Goal: Contribute content: Add original content to the website for others to see

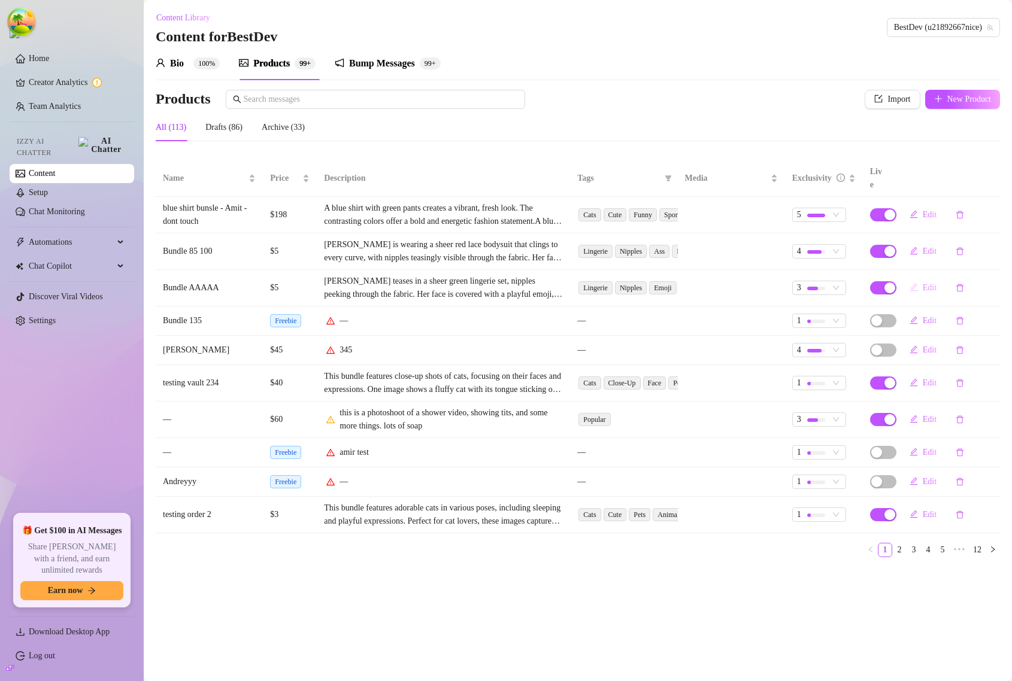
click at [919, 278] on button "Edit" at bounding box center [923, 287] width 46 height 19
type textarea "Super Mega Bundle"
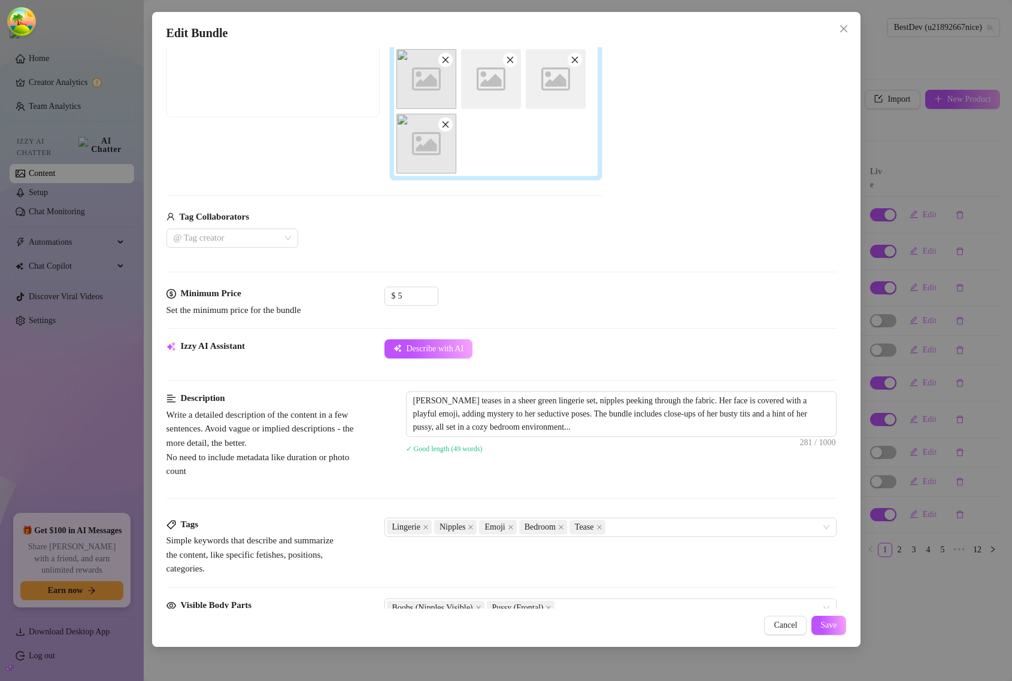
scroll to position [225, 0]
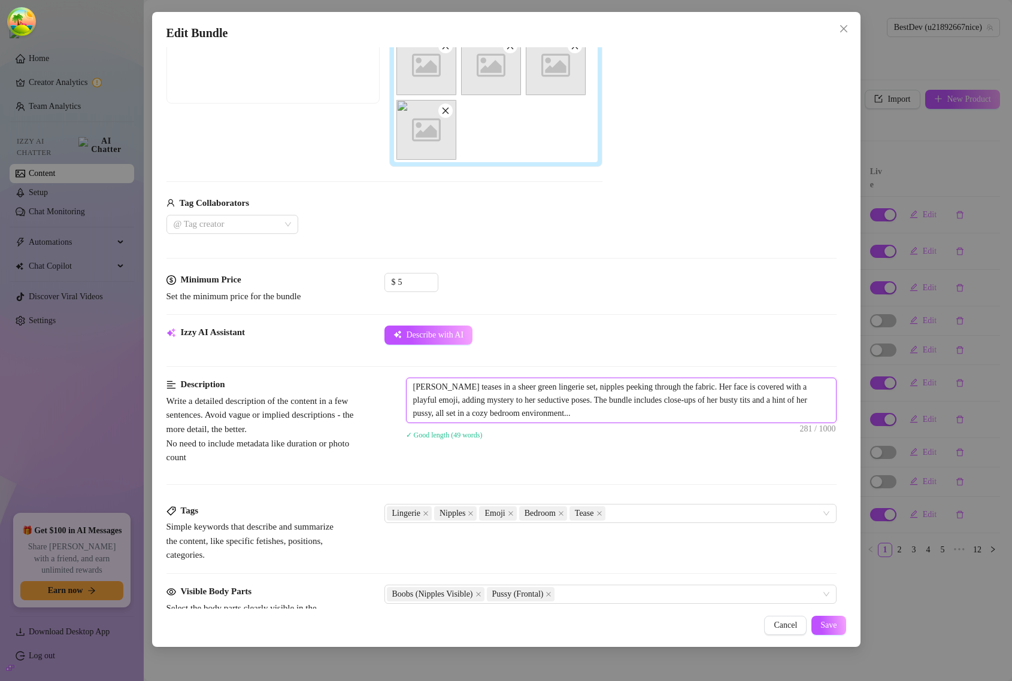
click at [634, 411] on textarea "Gianna White teases in a sheer green lingerie set, nipples peeking through the …" at bounding box center [621, 400] width 429 height 44
type textarea "Gianna White teases in a sheer green lingerie set, nipples peeking through the …"
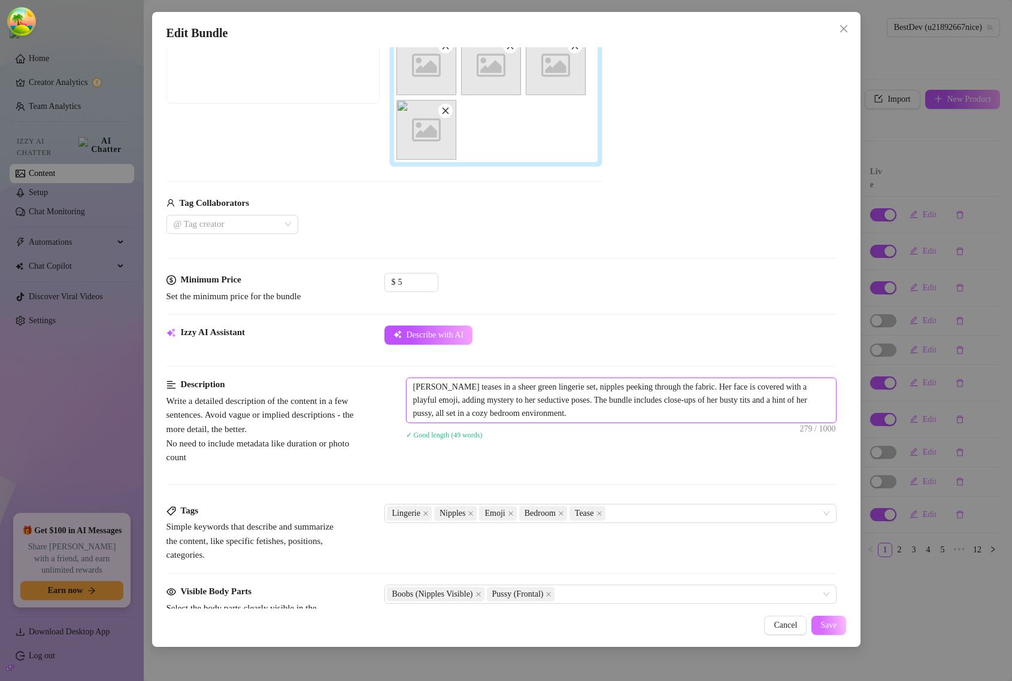
type textarea "Gianna White teases in a sheer green lingerie set, nipples peeking through the …"
click at [834, 624] on span "Save" at bounding box center [828, 626] width 16 height 10
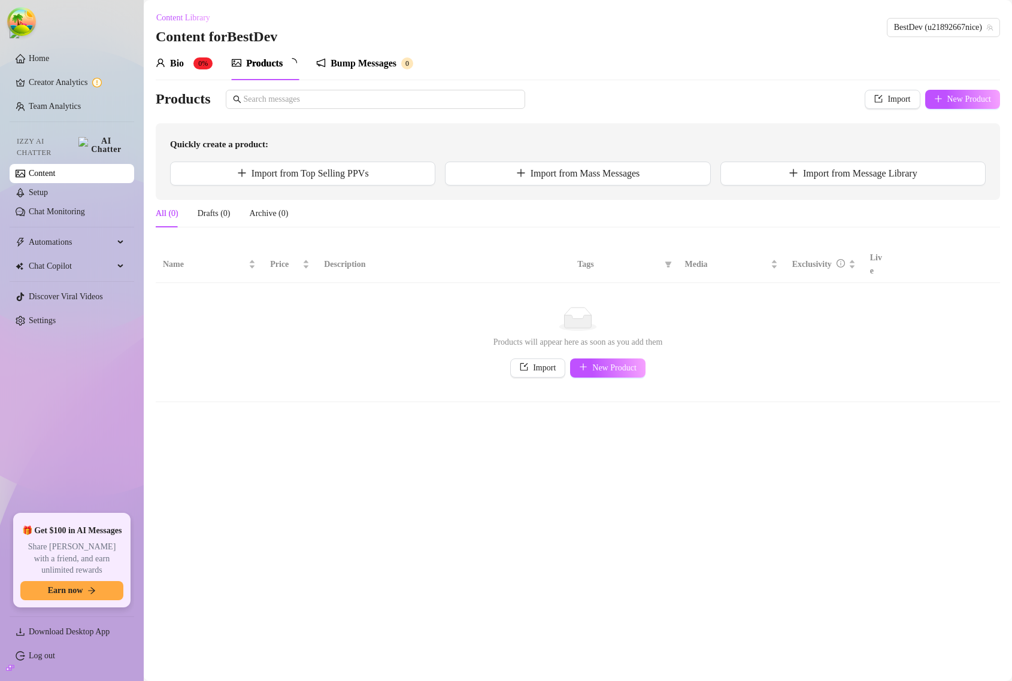
click at [273, 66] on div "Products" at bounding box center [264, 63] width 37 height 14
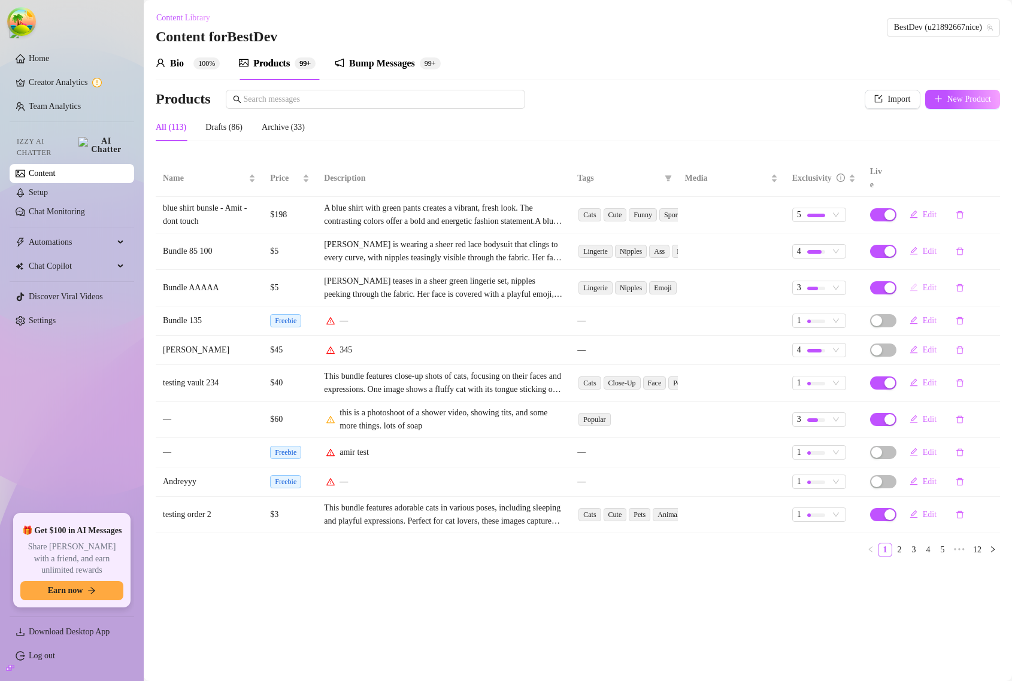
click at [925, 283] on span "Edit" at bounding box center [930, 288] width 14 height 10
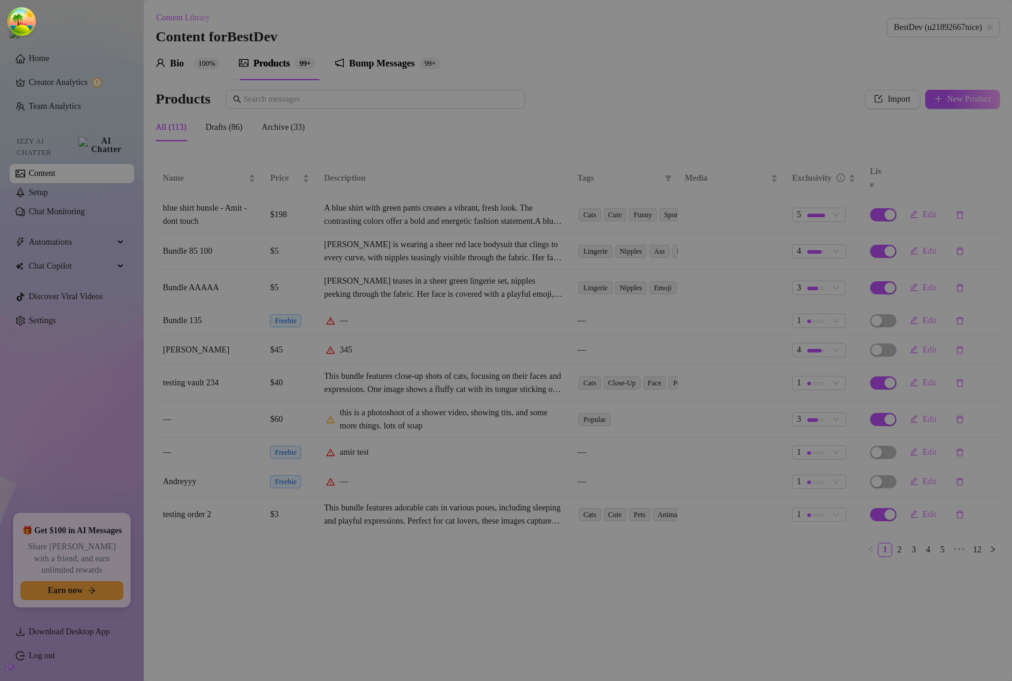
type textarea "Super Mega Bundle"
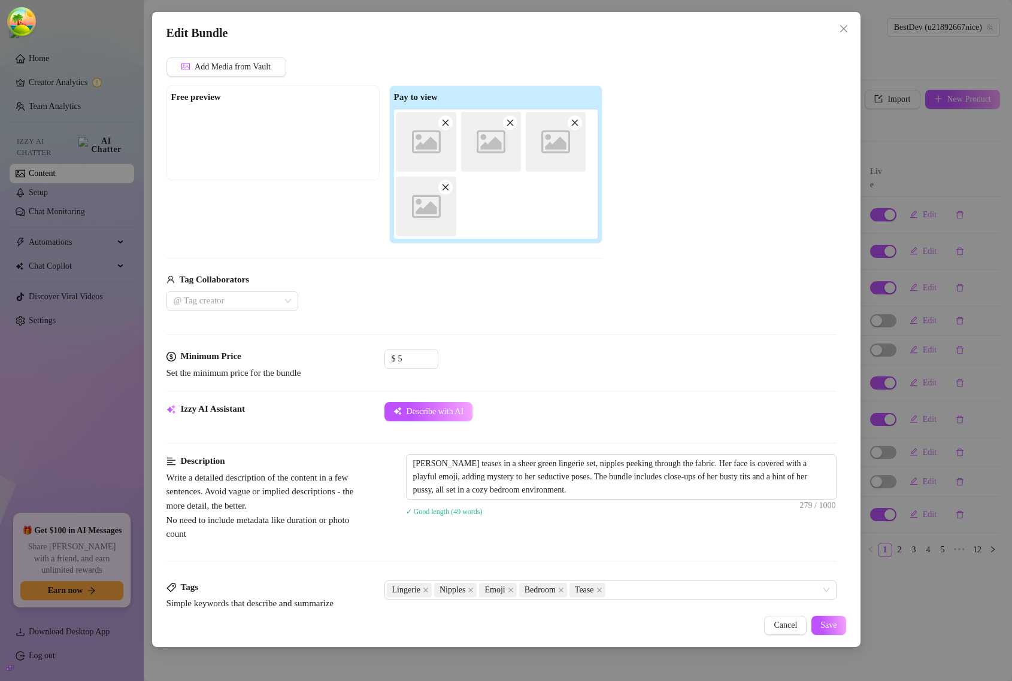
scroll to position [299, 0]
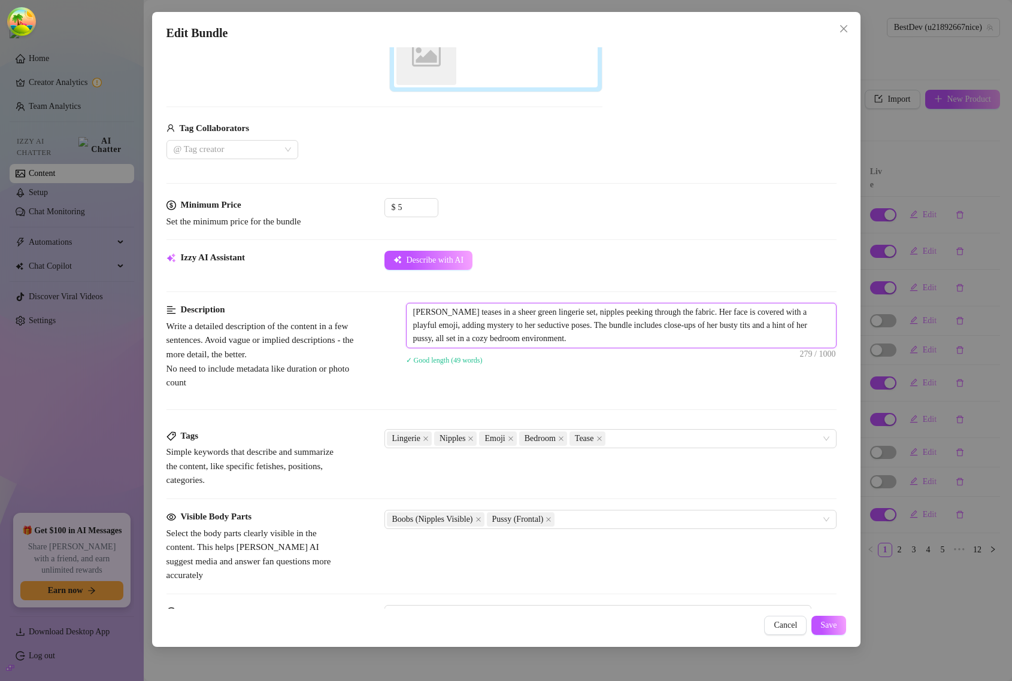
click at [637, 343] on textarea "Gianna White teases in a sheer green lingerie set, nipples peeking through the …" at bounding box center [621, 326] width 429 height 44
type textarea "Gianna White teases in a sheer green lingerie set, nipples peeking through the …"
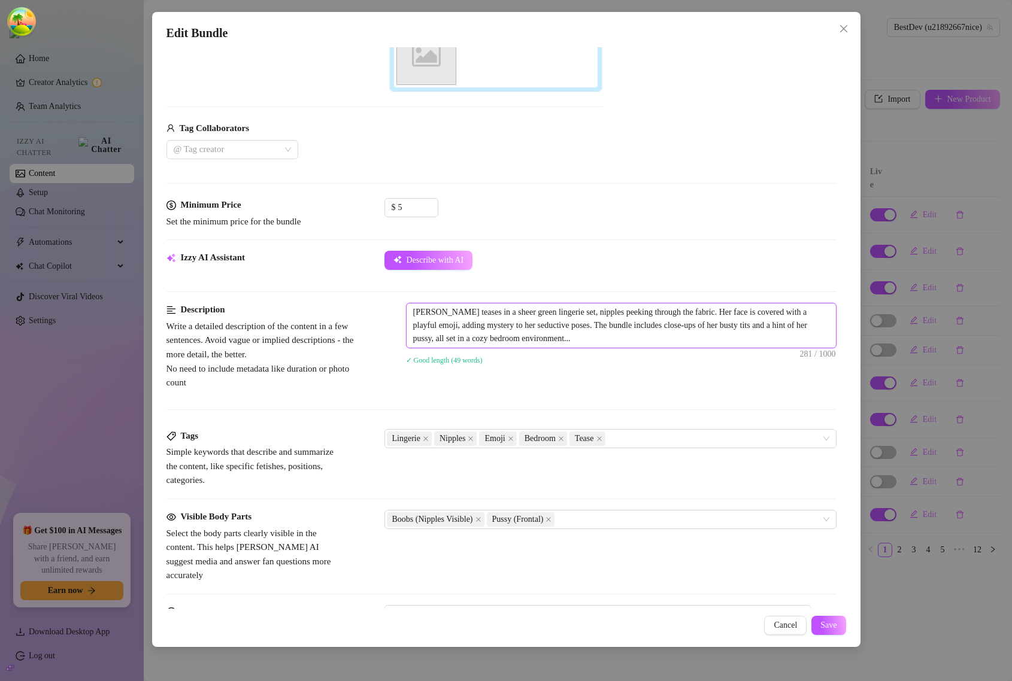
type textarea "Gianna White teases in a sheer green lingerie set, nipples peeking through the …"
